Goal: Information Seeking & Learning: Learn about a topic

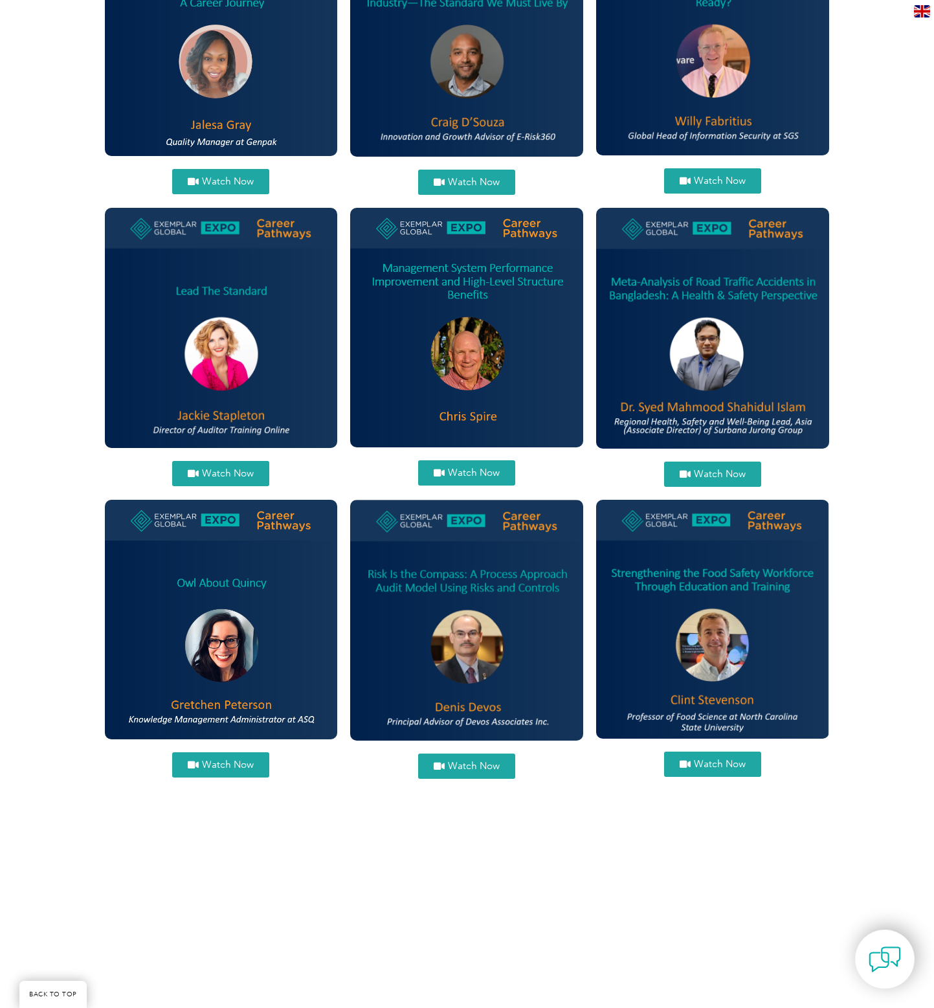
scroll to position [895, 0]
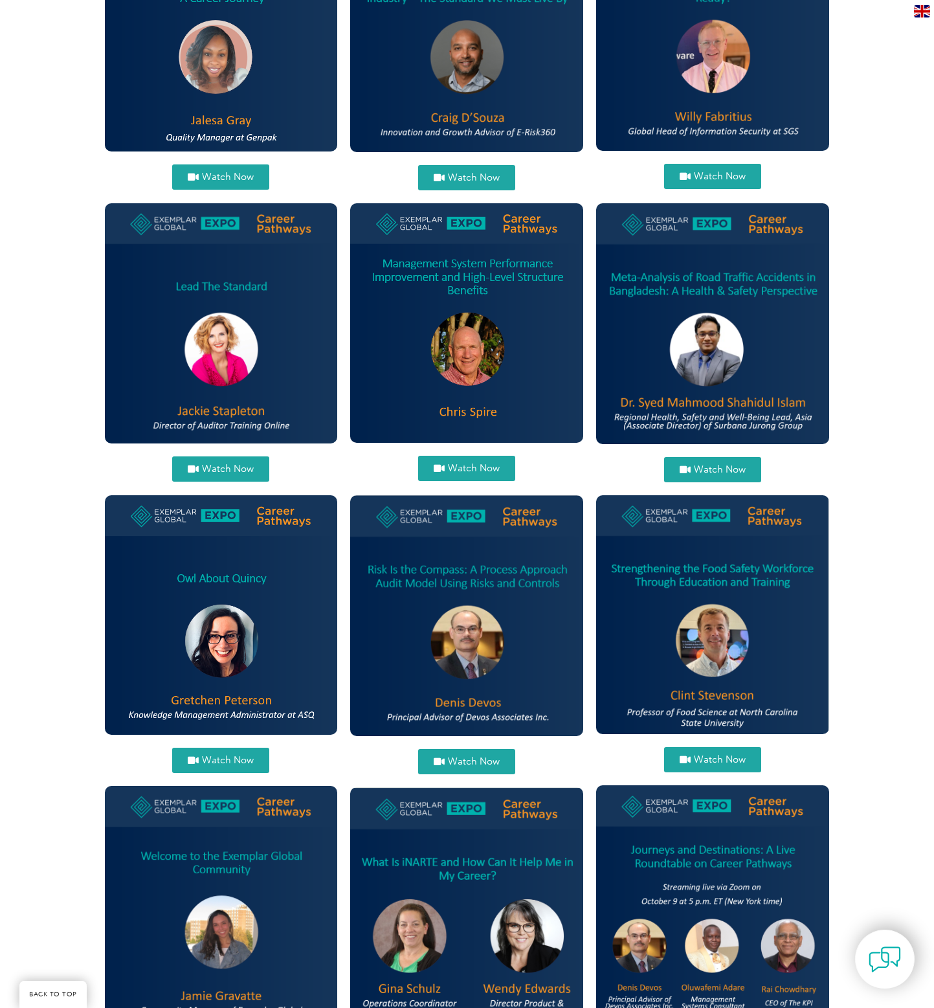
click at [478, 610] on img at bounding box center [466, 615] width 233 height 241
drag, startPoint x: 456, startPoint y: 760, endPoint x: 463, endPoint y: 757, distance: 7.8
click at [457, 760] on span "Watch Now" at bounding box center [474, 762] width 52 height 10
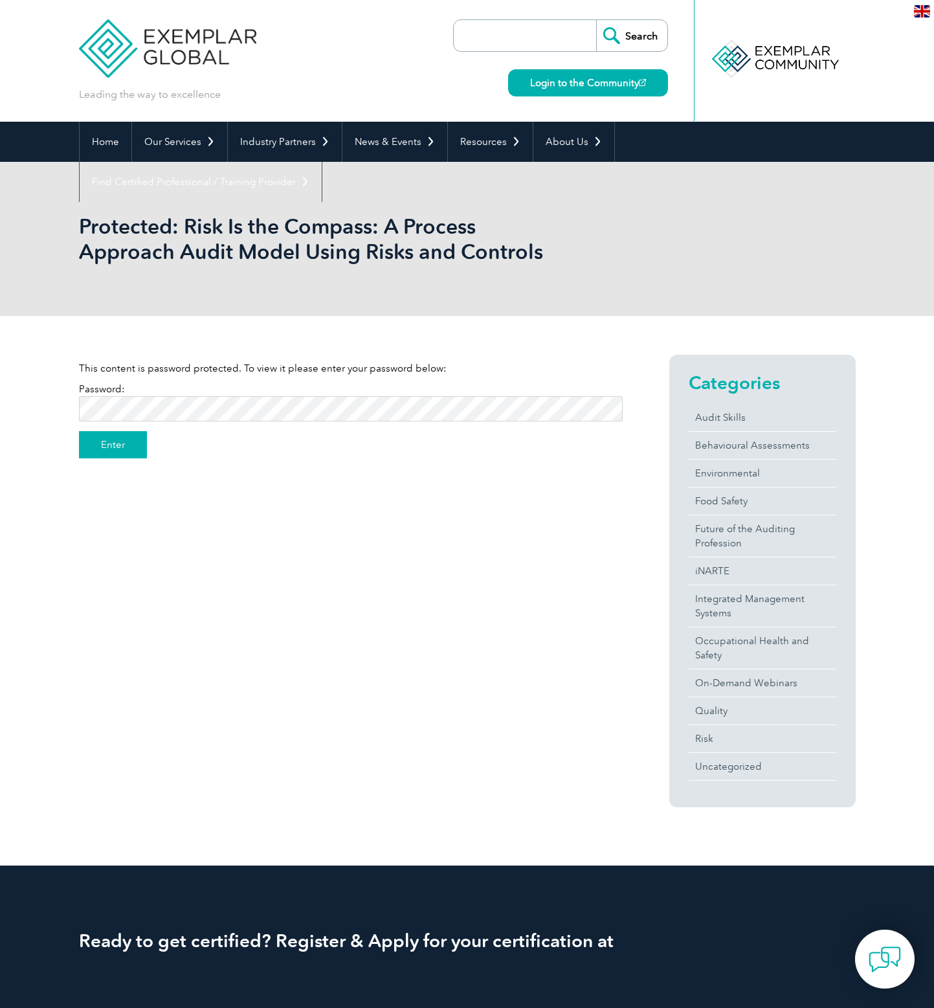
click at [114, 440] on input "Enter" at bounding box center [113, 444] width 68 height 27
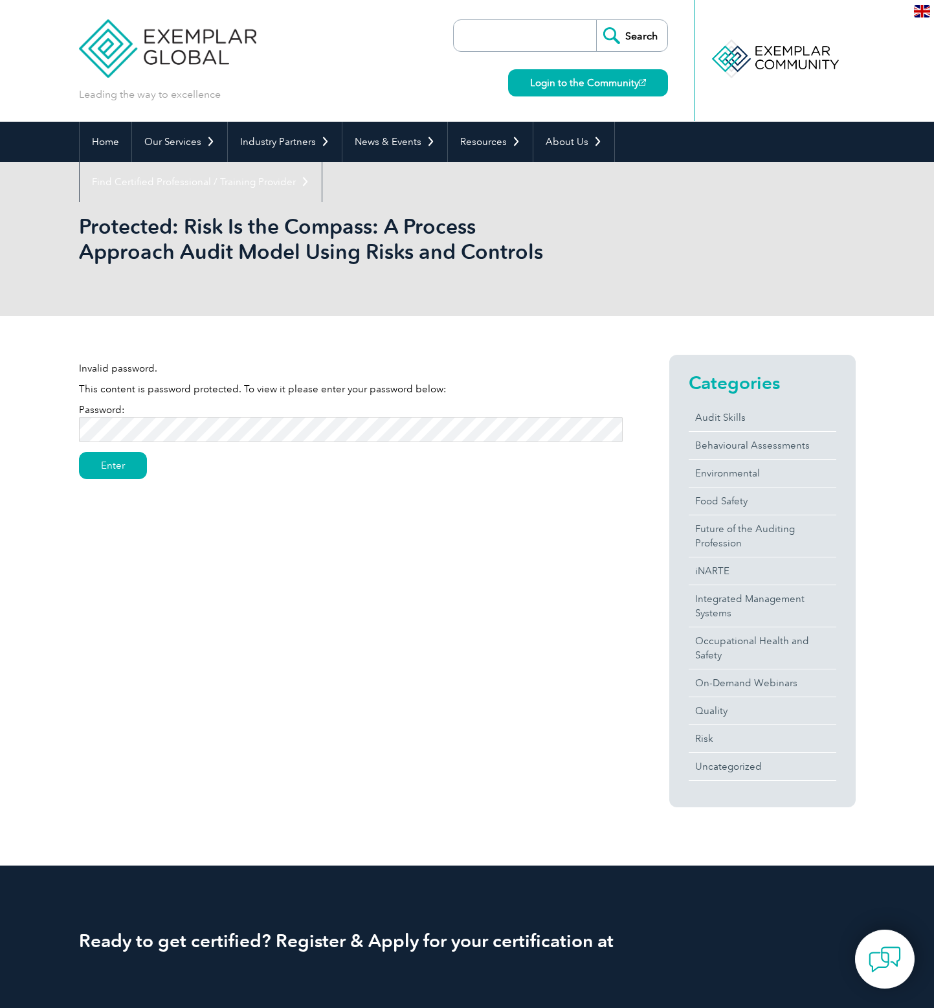
click at [112, 466] on input "Enter" at bounding box center [113, 465] width 68 height 27
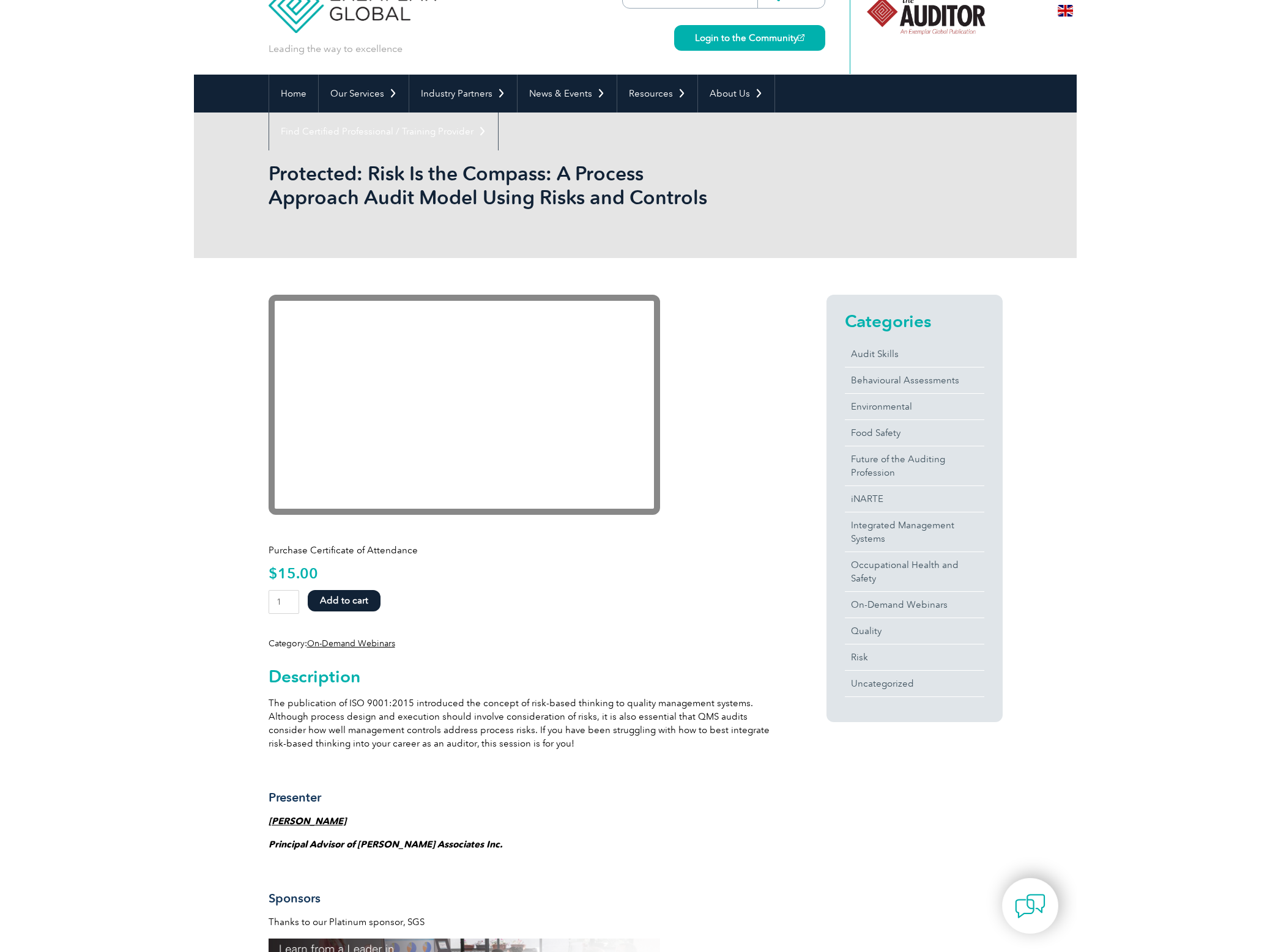
scroll to position [39, 0]
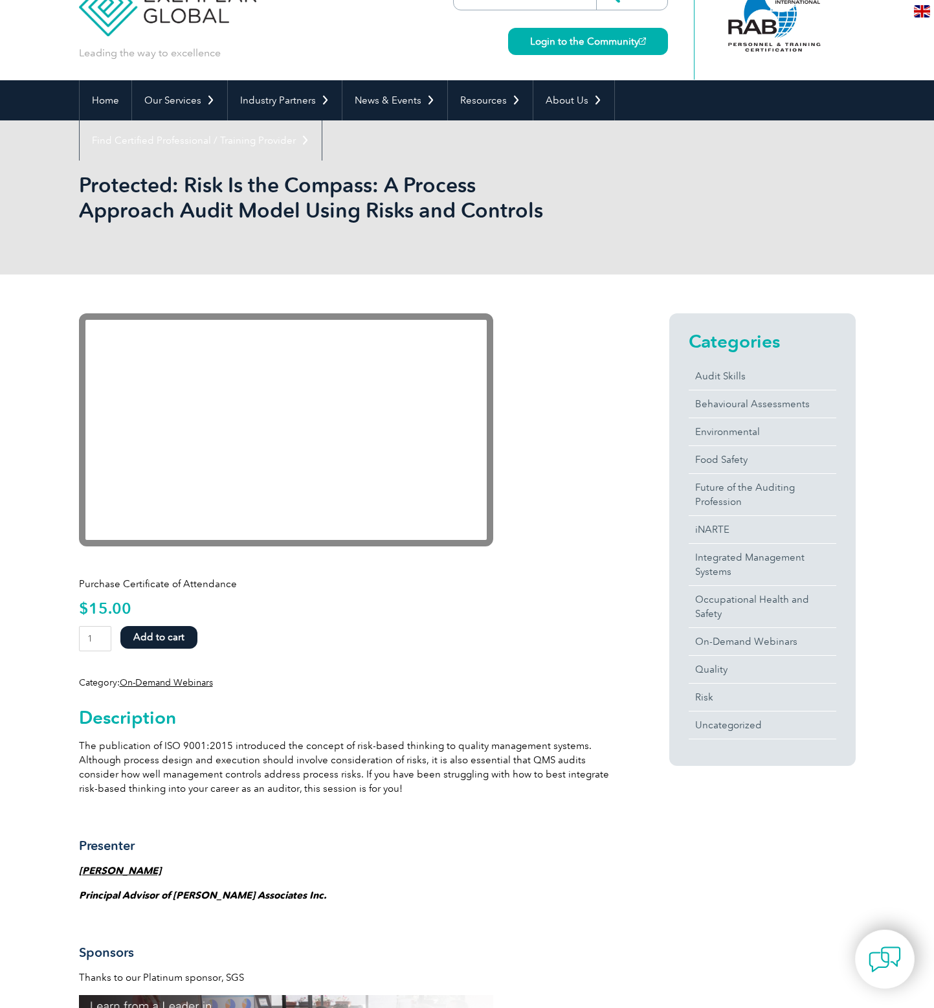
click at [918, 538] on div "🔍 Purchase Certificate of Attendance $ 15.00 Risk Is the Compass: A Process App…" at bounding box center [467, 1004] width 934 height 1458
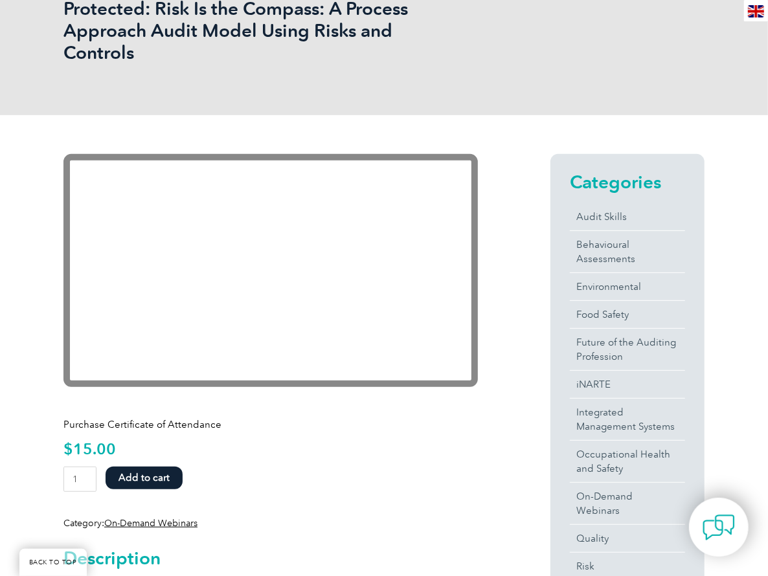
scroll to position [216, 0]
